Goal: Entertainment & Leisure: Consume media (video, audio)

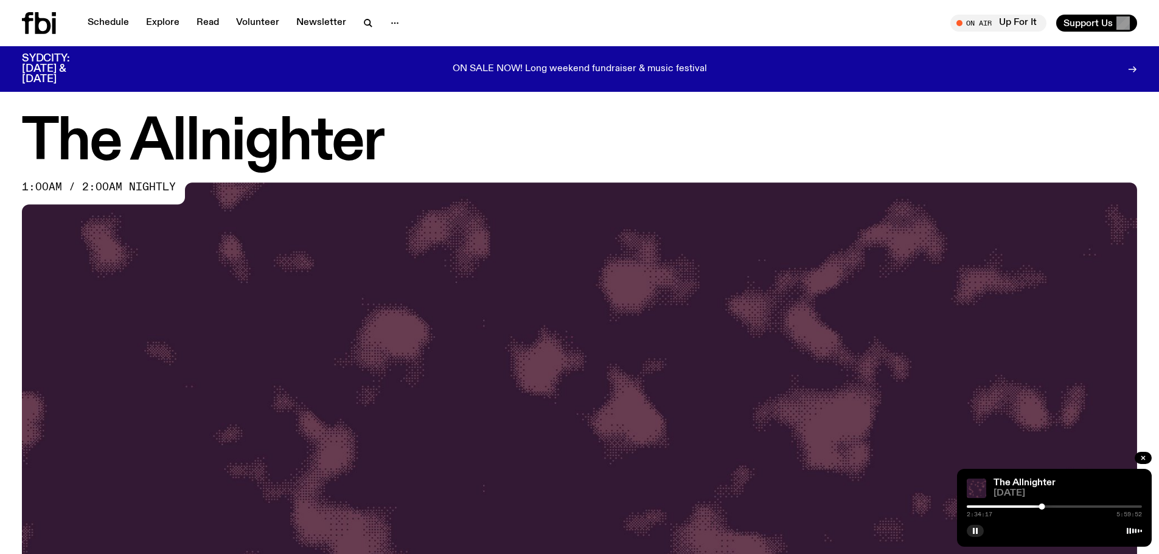
click at [117, 14] on div "Schedule Explore Read Volunteer Newsletter" at bounding box center [298, 23] width 553 height 22
click at [108, 23] on link "Schedule" at bounding box center [108, 23] width 56 height 17
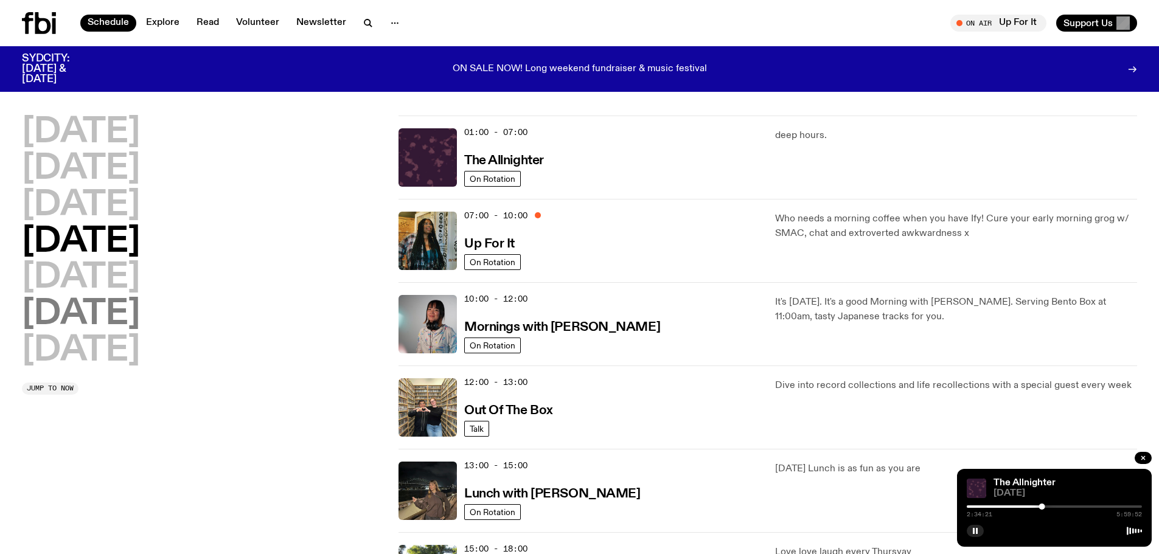
click at [113, 315] on h2 "[DATE]" at bounding box center [81, 314] width 118 height 34
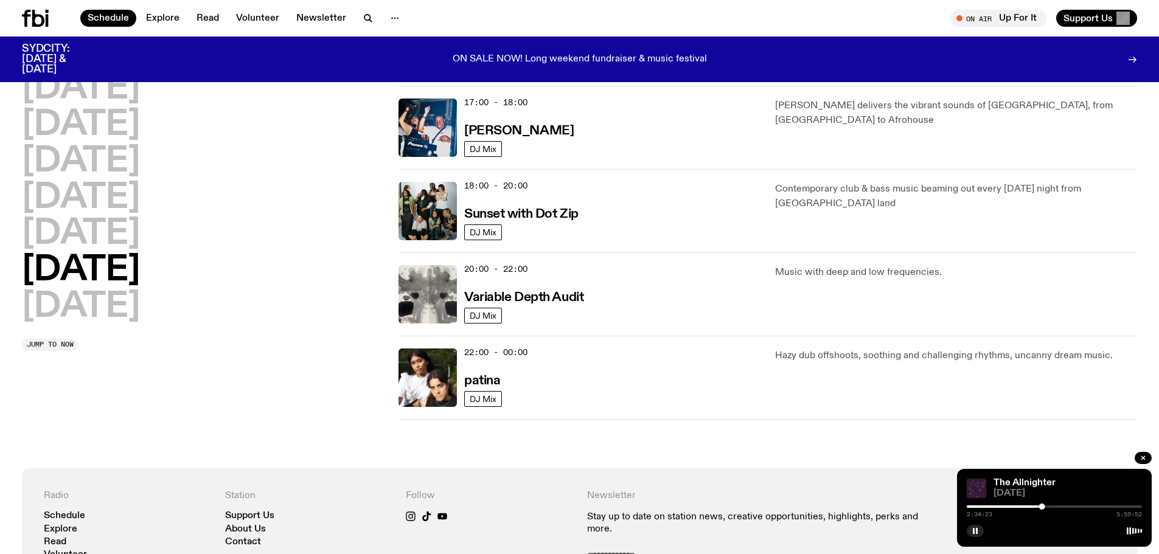
scroll to position [667, 0]
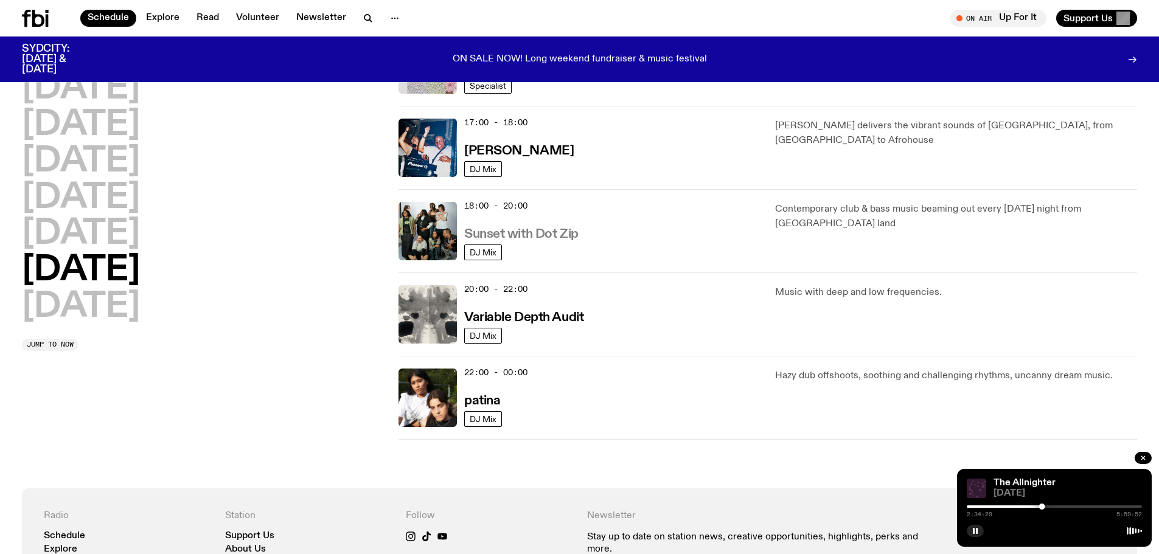
click at [516, 229] on h3 "Sunset with Dot Zip" at bounding box center [521, 234] width 114 height 13
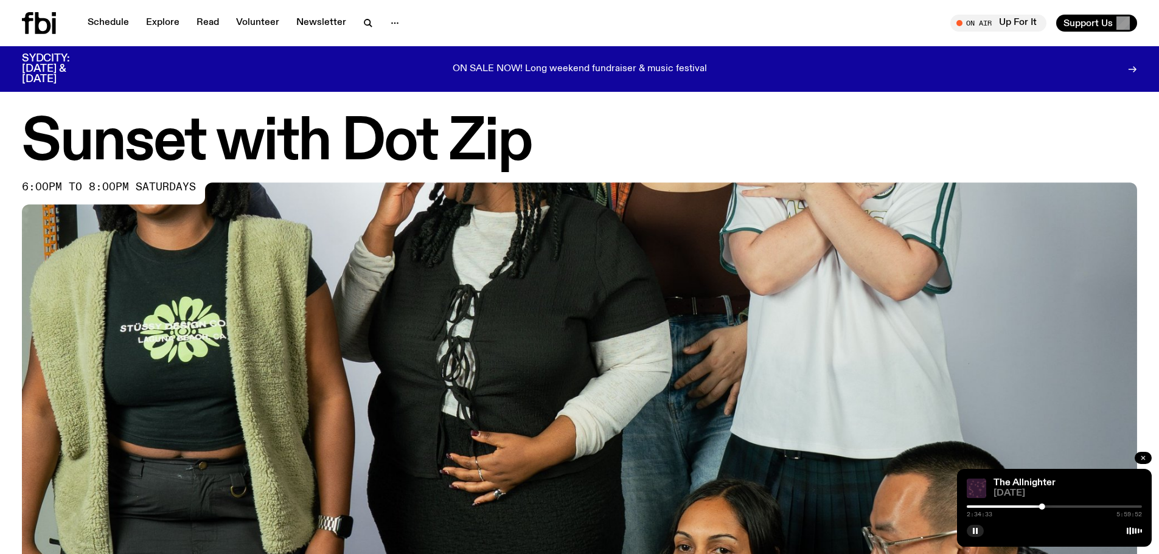
click at [1140, 456] on icon "button" at bounding box center [1142, 457] width 7 height 7
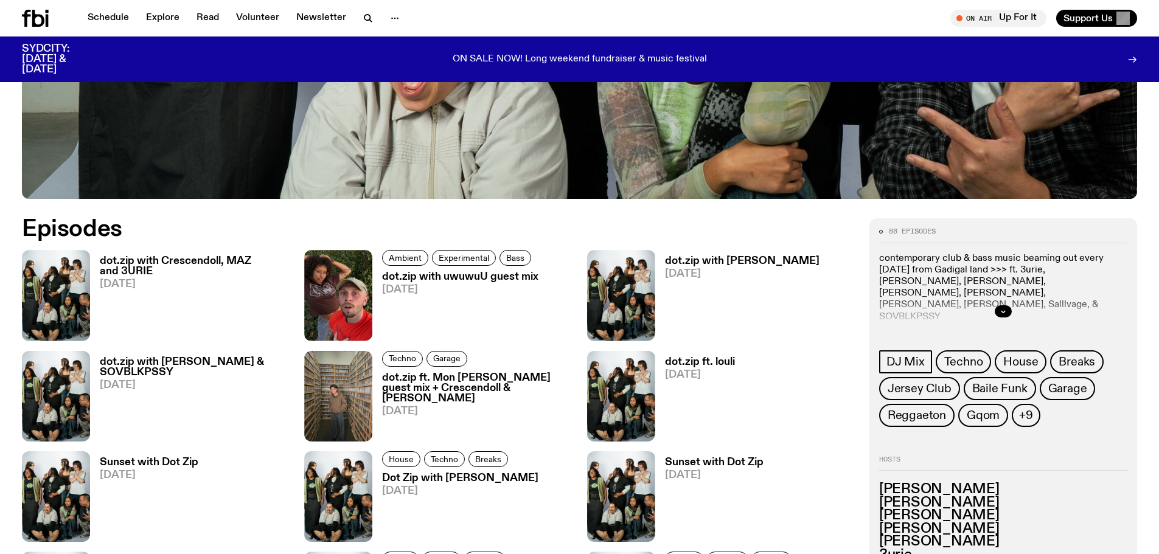
scroll to position [602, 0]
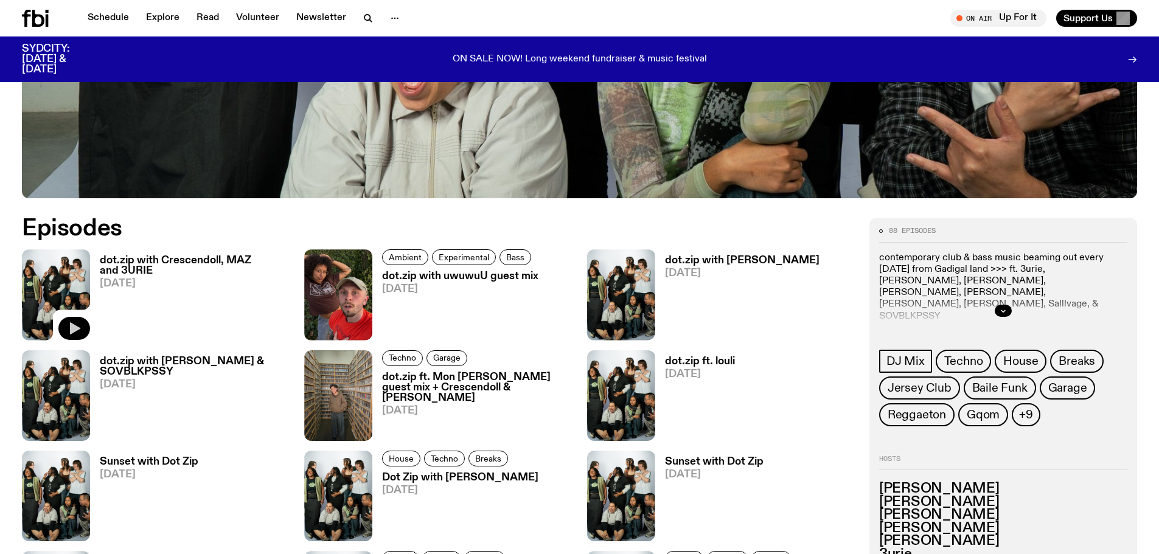
click at [77, 325] on icon "button" at bounding box center [74, 328] width 15 height 15
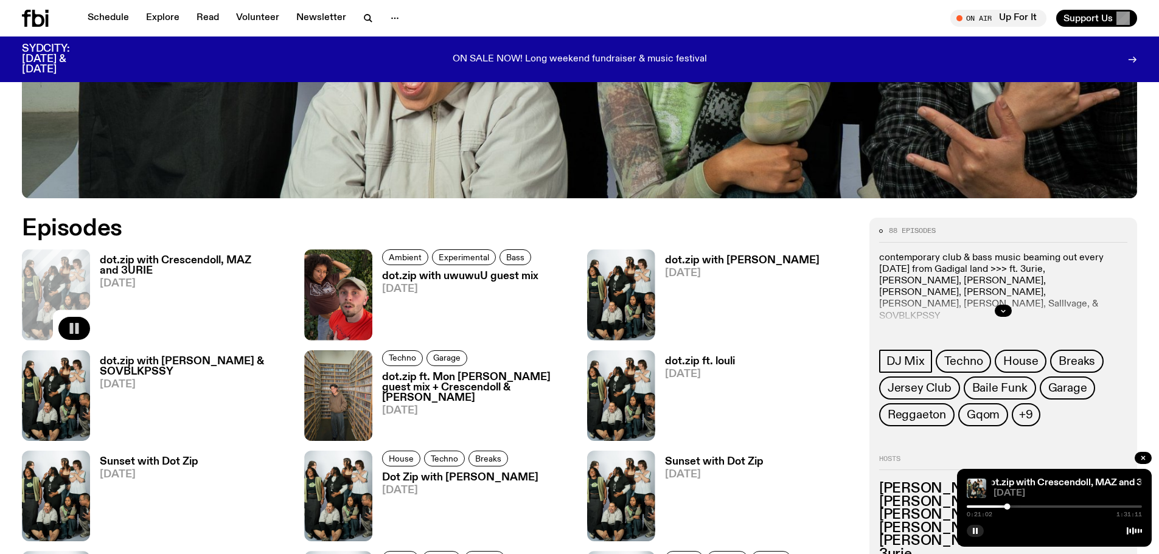
click at [1016, 506] on div at bounding box center [1054, 506] width 175 height 2
click at [1027, 505] on div at bounding box center [1054, 506] width 175 height 2
click at [1039, 506] on div at bounding box center [1054, 506] width 175 height 2
click at [1047, 506] on div at bounding box center [1054, 506] width 175 height 2
click at [1054, 506] on div at bounding box center [1054, 506] width 175 height 2
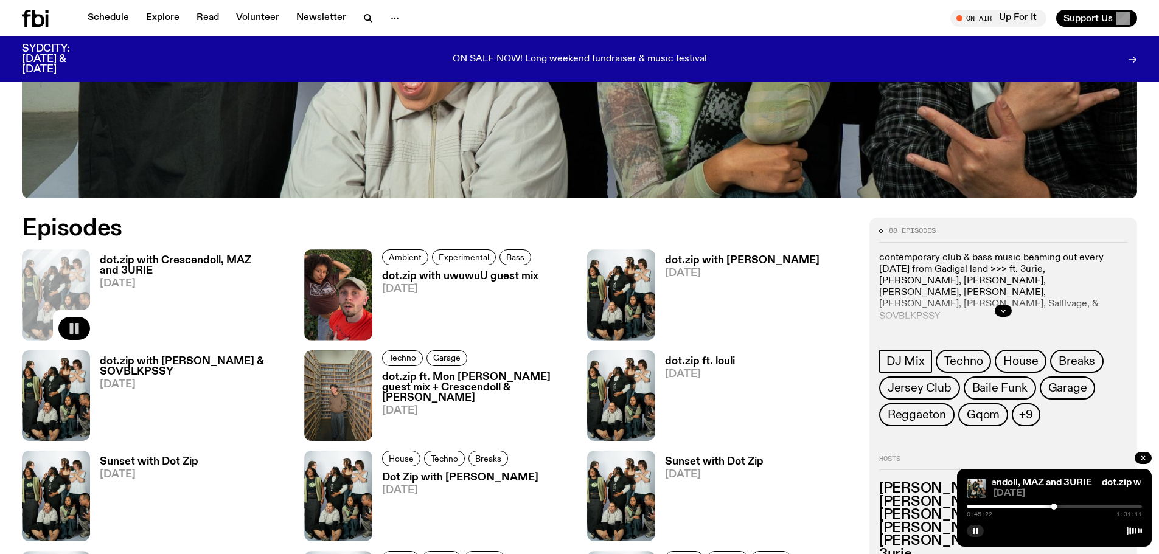
click at [1060, 507] on div at bounding box center [1054, 506] width 175 height 2
click at [1067, 507] on div at bounding box center [1054, 506] width 175 height 2
click at [1077, 505] on div at bounding box center [1054, 506] width 175 height 2
click at [1086, 506] on div at bounding box center [1054, 506] width 175 height 2
click at [1097, 505] on div at bounding box center [1054, 506] width 175 height 2
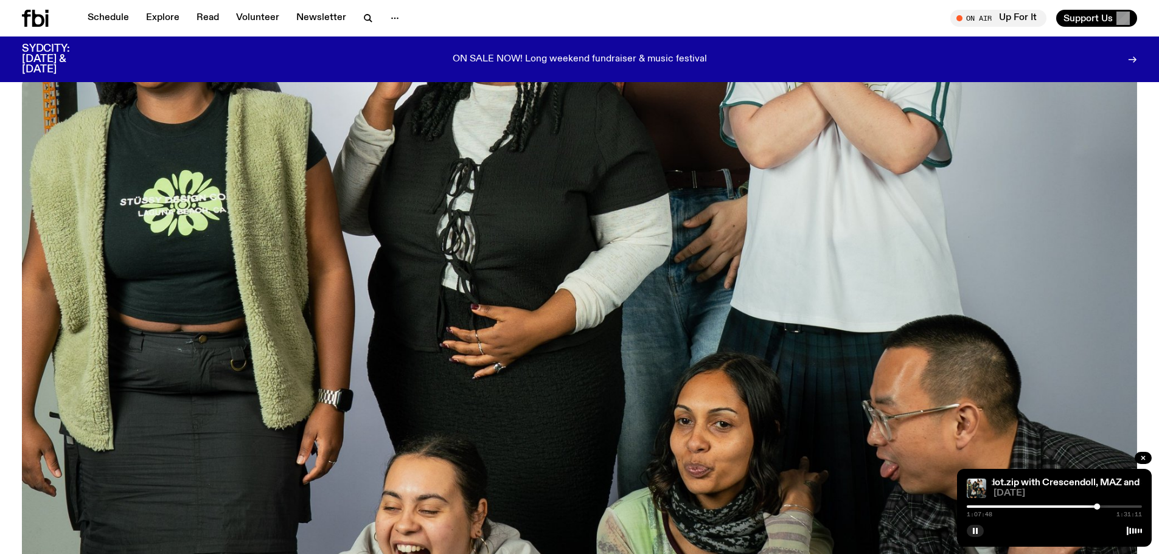
scroll to position [0, 0]
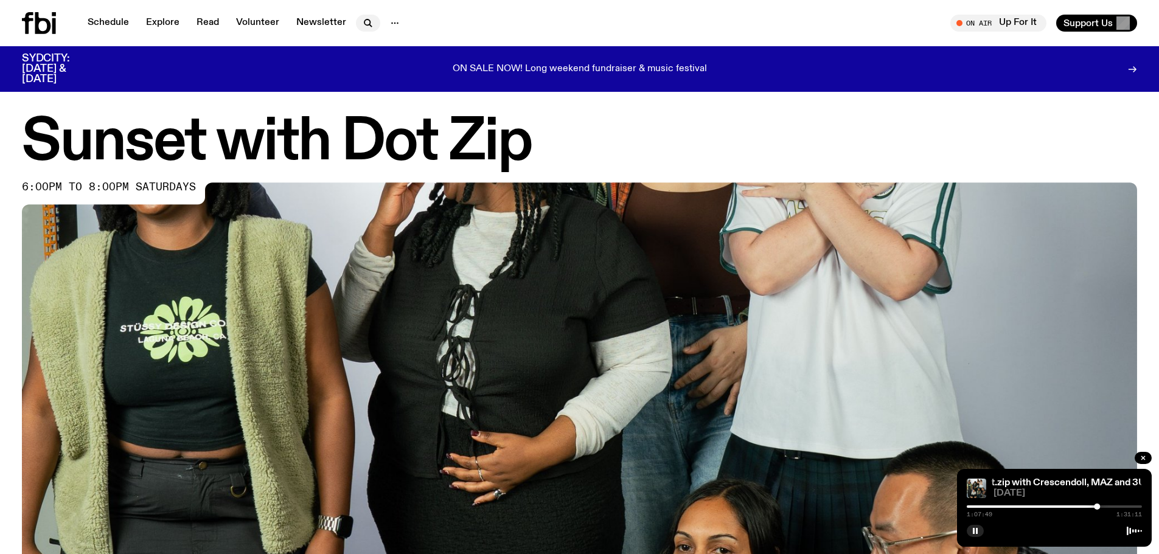
click at [370, 19] on icon "button" at bounding box center [368, 23] width 15 height 15
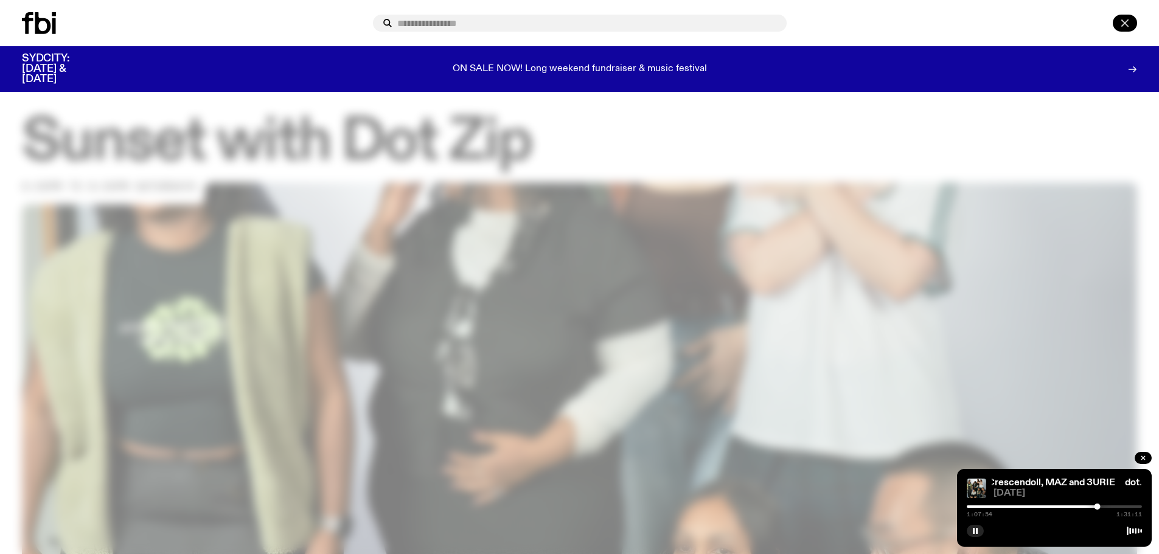
click at [1125, 23] on icon "button" at bounding box center [1124, 22] width 7 height 7
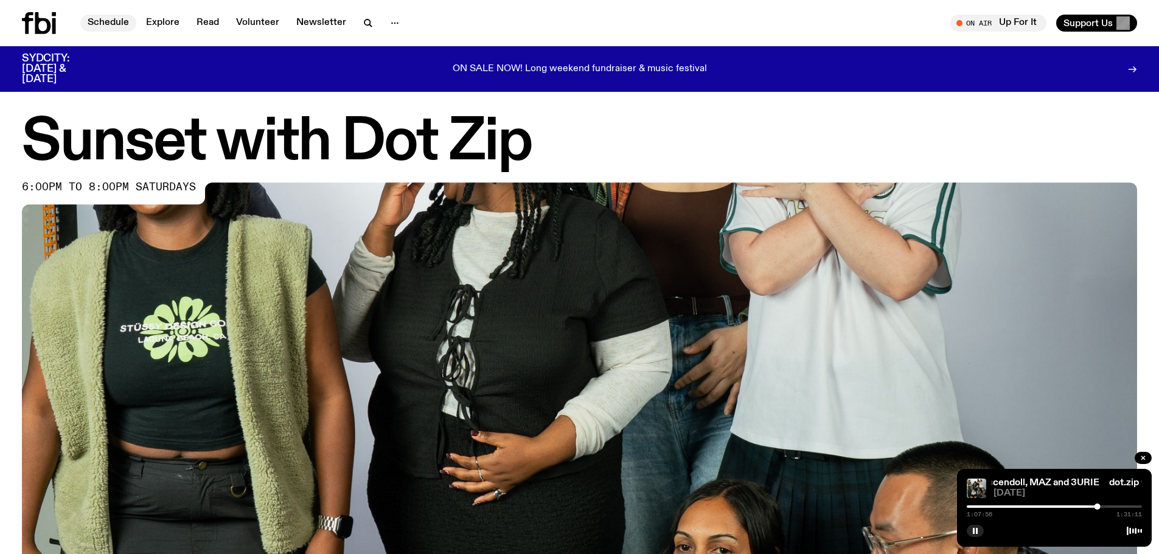
click at [105, 16] on link "Schedule" at bounding box center [108, 23] width 56 height 17
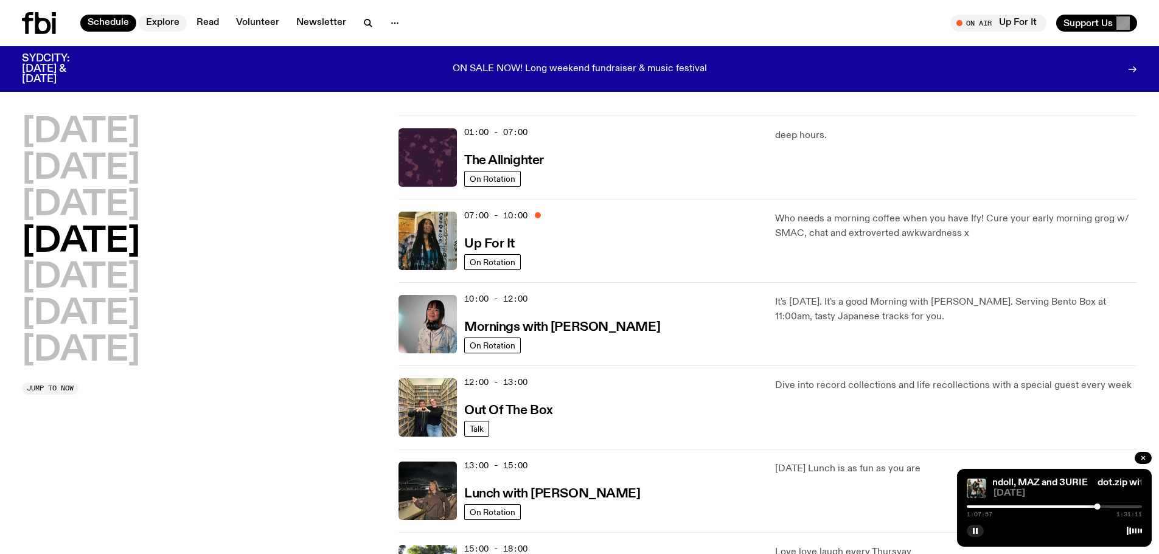
click at [157, 22] on link "Explore" at bounding box center [163, 23] width 48 height 17
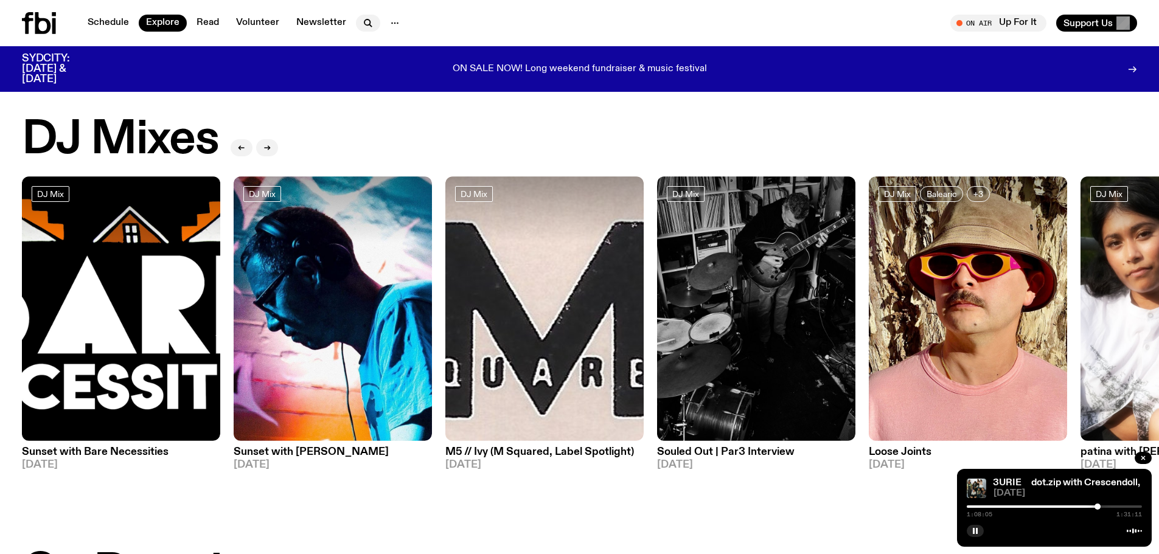
click at [364, 24] on icon "button" at bounding box center [366, 21] width 5 height 5
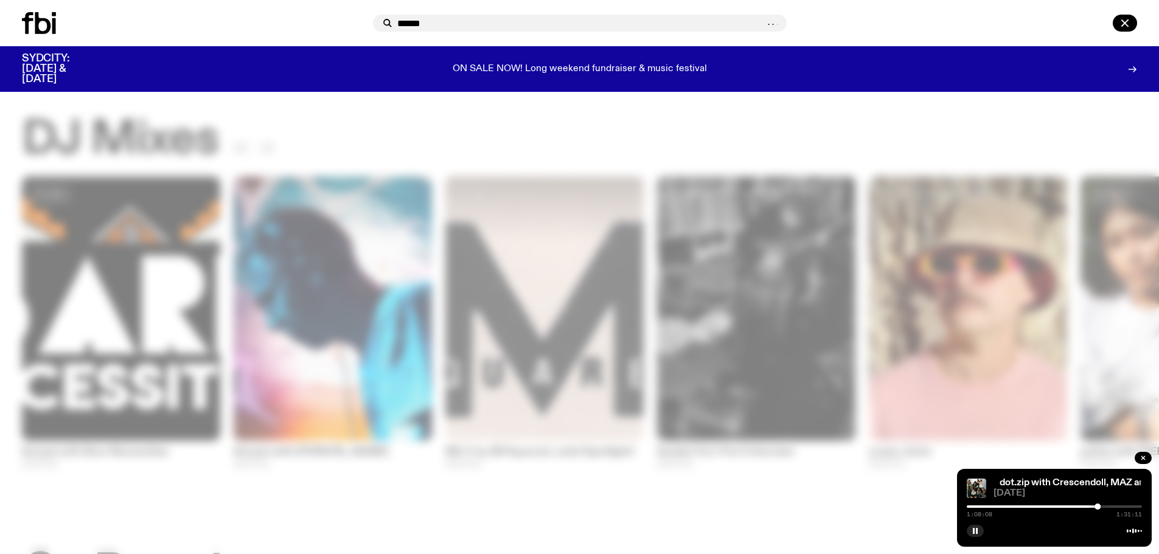
type input "******"
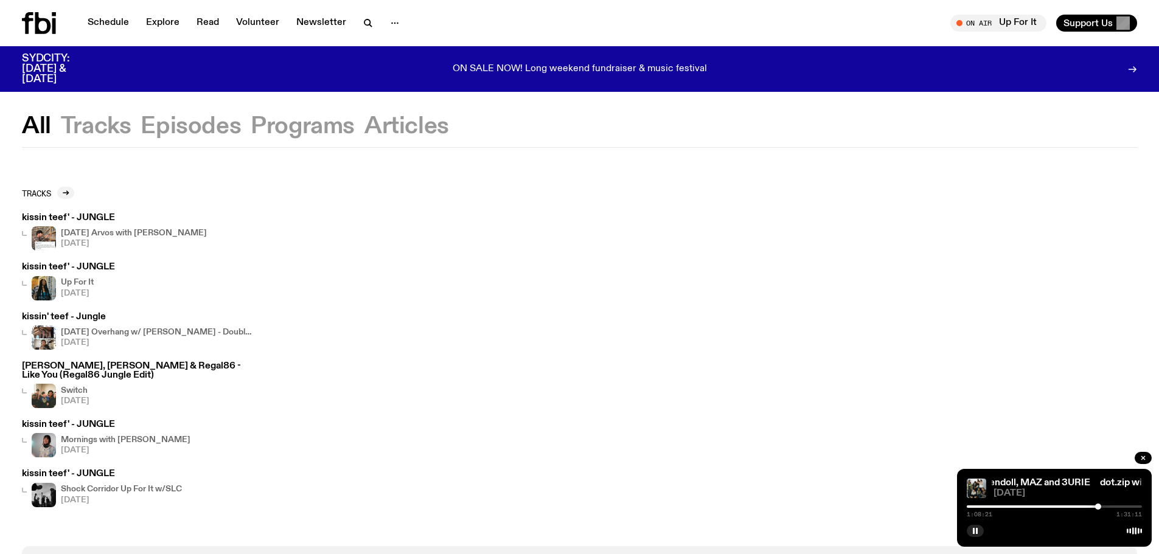
click at [97, 214] on h3 "kissin teef' - JUNGLE" at bounding box center [114, 218] width 185 height 9
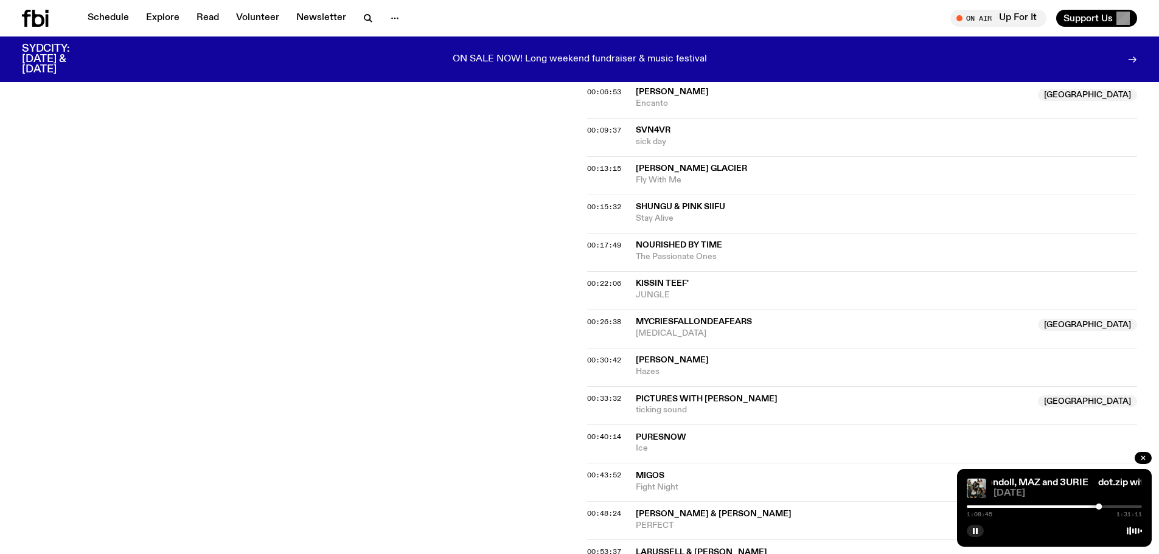
scroll to position [422, 0]
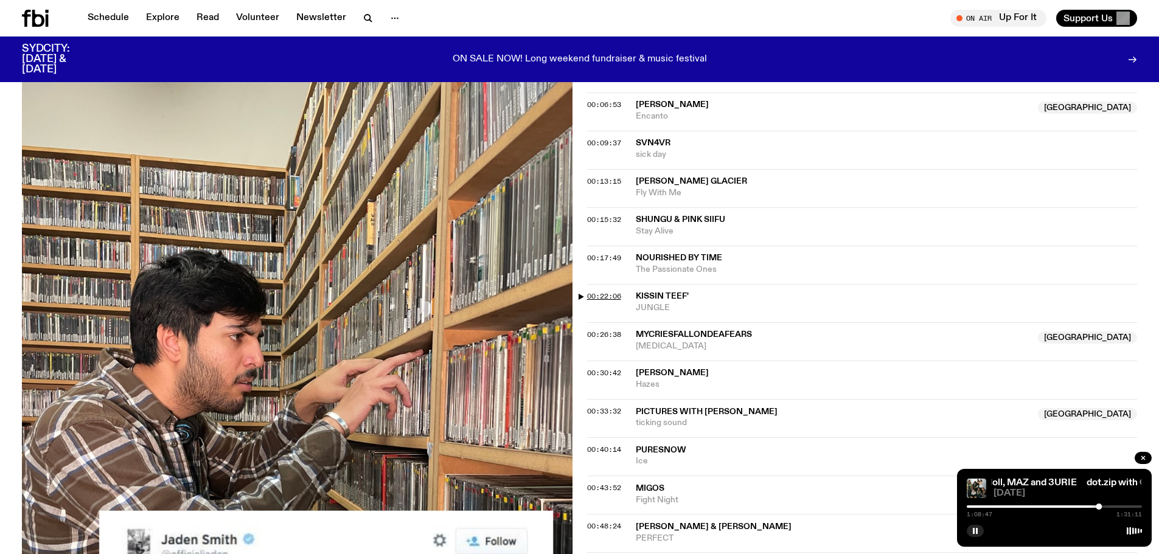
click at [598, 292] on span "00:22:06" at bounding box center [604, 296] width 34 height 10
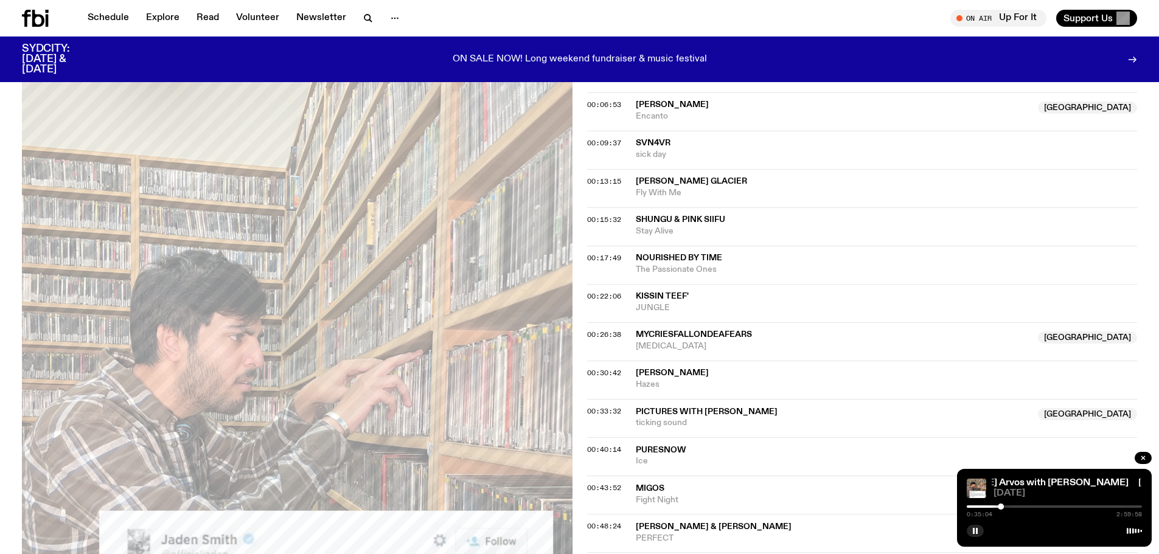
click at [1008, 507] on div at bounding box center [1054, 506] width 175 height 2
click at [110, 16] on link "Schedule" at bounding box center [108, 18] width 56 height 17
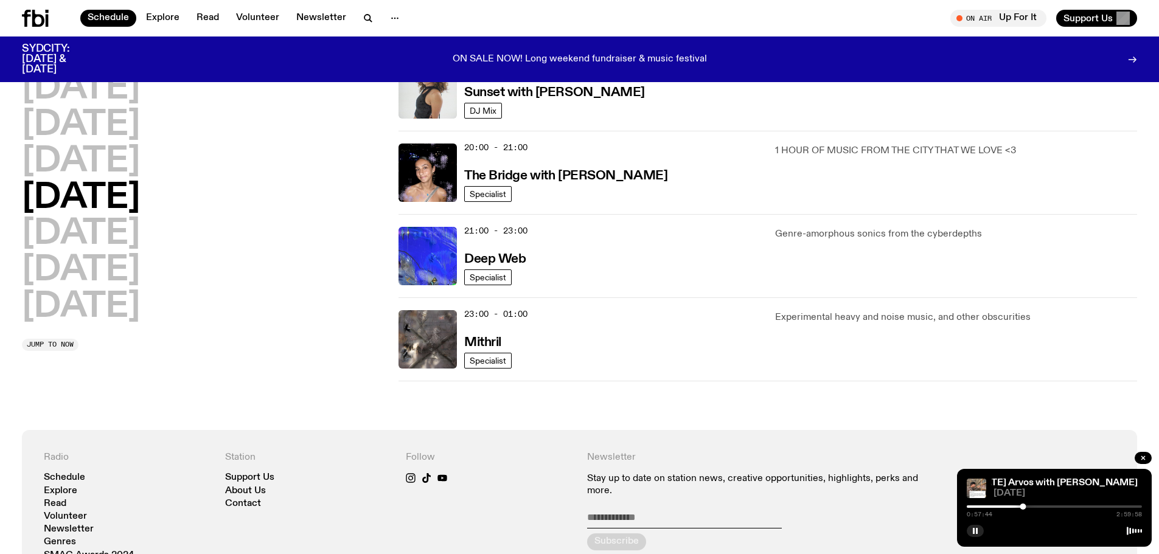
scroll to position [484, 0]
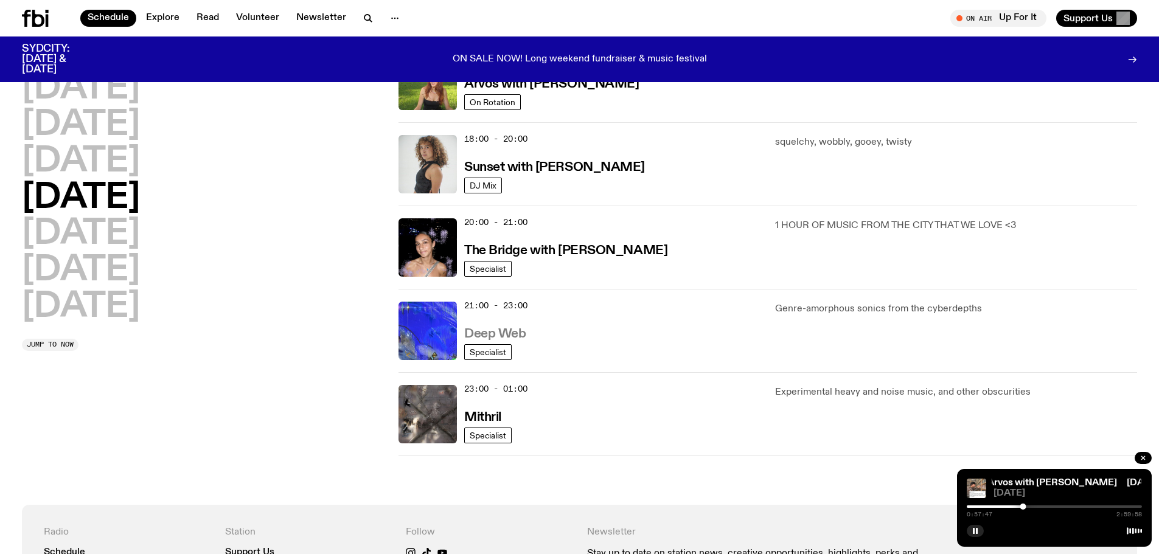
click at [519, 335] on h3 "Deep Web" at bounding box center [494, 334] width 61 height 13
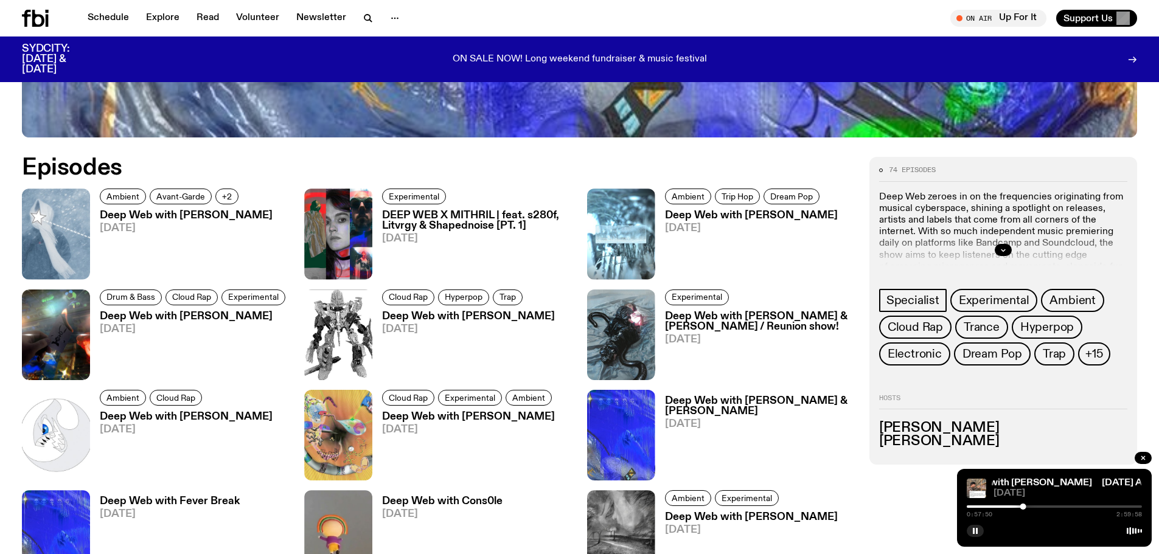
scroll to position [541, 0]
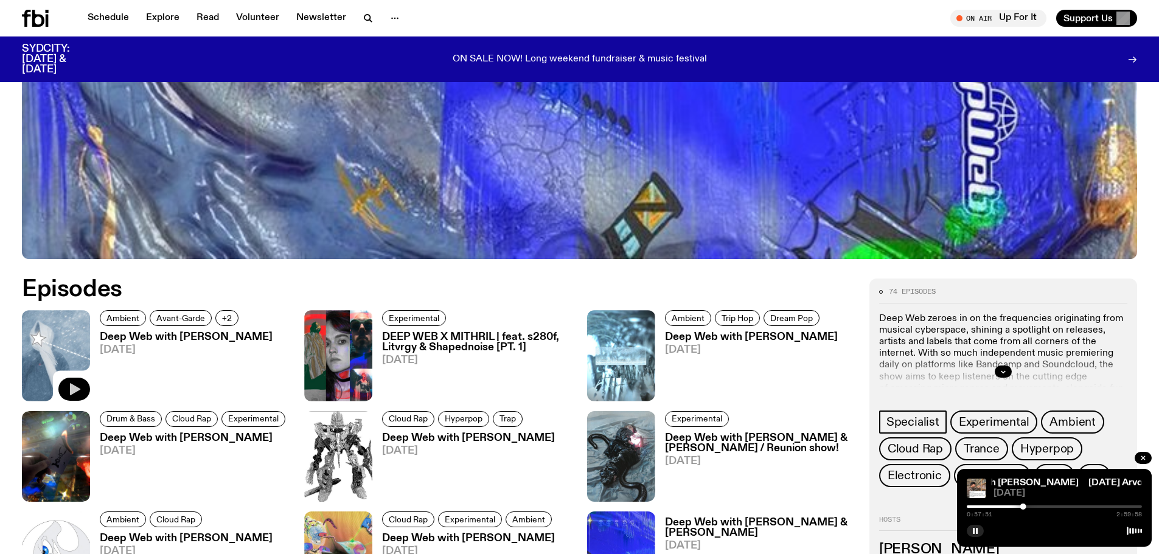
click at [71, 384] on icon "button" at bounding box center [75, 389] width 10 height 12
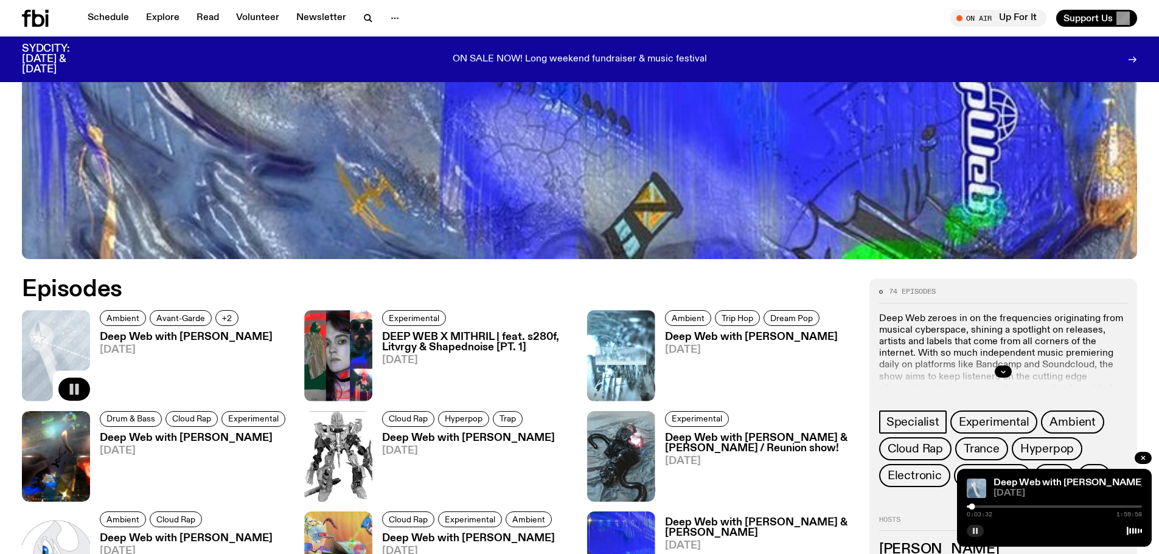
click at [979, 529] on button "button" at bounding box center [975, 531] width 17 height 12
click at [972, 527] on button "button" at bounding box center [975, 531] width 17 height 12
click at [1051, 505] on div at bounding box center [1054, 506] width 175 height 2
click at [1068, 506] on div at bounding box center [1054, 506] width 175 height 2
click at [1085, 505] on div at bounding box center [1054, 506] width 175 height 2
